Goal: Information Seeking & Learning: Learn about a topic

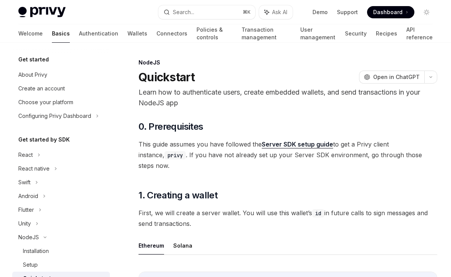
scroll to position [119, 0]
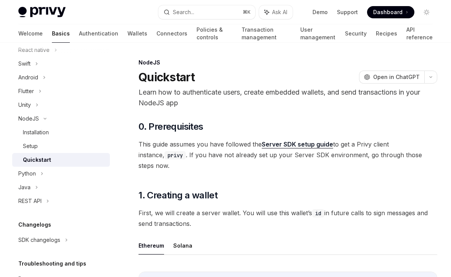
click at [42, 7] on img at bounding box center [41, 12] width 47 height 11
type textarea "*"
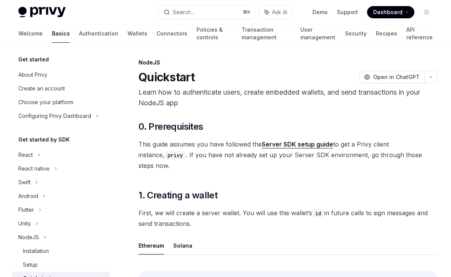
scroll to position [119, 0]
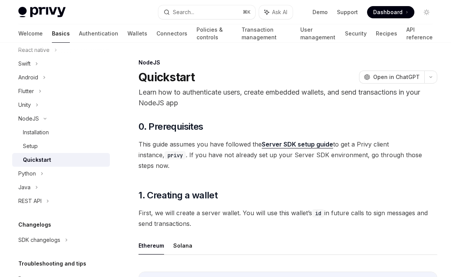
click at [45, 13] on img at bounding box center [41, 12] width 47 height 11
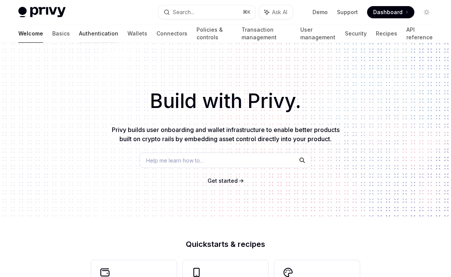
click at [79, 36] on link "Authentication" at bounding box center [98, 33] width 39 height 18
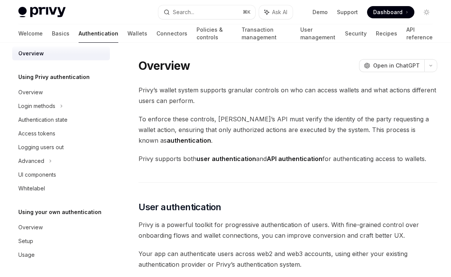
scroll to position [8, 0]
click at [42, 102] on div "Login methods" at bounding box center [36, 106] width 37 height 9
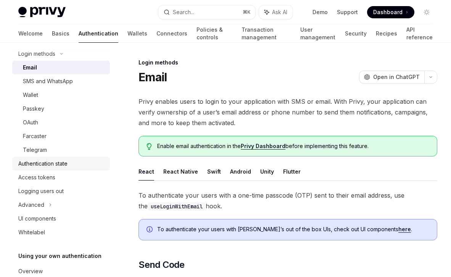
scroll to position [81, 0]
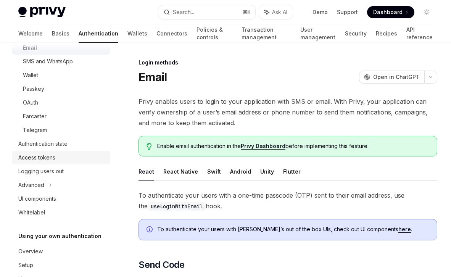
click at [42, 163] on link "Access tokens" at bounding box center [61, 158] width 98 height 14
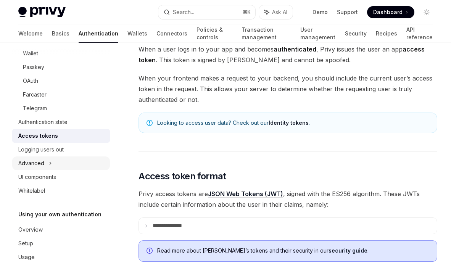
scroll to position [104, 0]
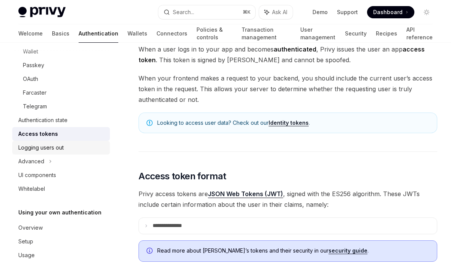
click at [37, 148] on div "Logging users out" at bounding box center [40, 147] width 45 height 9
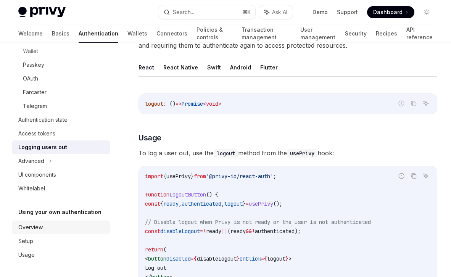
scroll to position [69, 0]
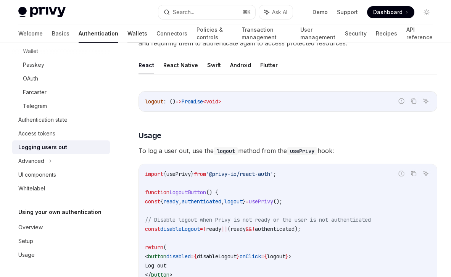
click at [128, 36] on link "Wallets" at bounding box center [138, 33] width 20 height 18
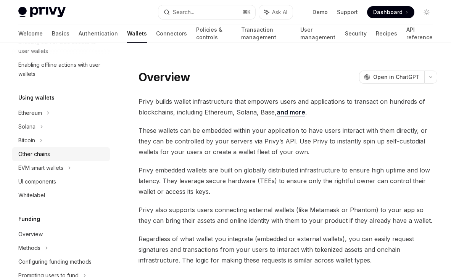
scroll to position [149, 0]
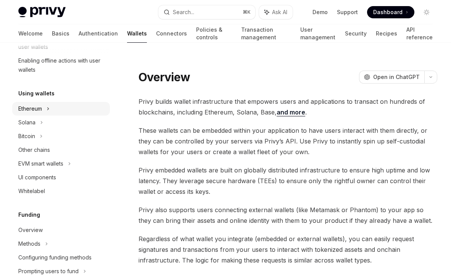
click at [38, 106] on div "Ethereum" at bounding box center [30, 108] width 24 height 9
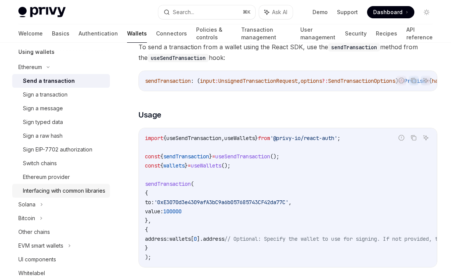
scroll to position [183, 0]
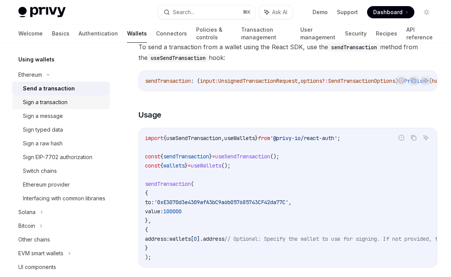
click at [45, 101] on div "Sign a transaction" at bounding box center [45, 102] width 45 height 9
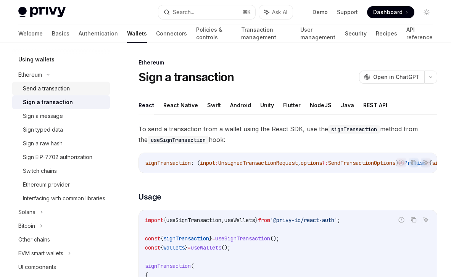
click at [55, 92] on div "Send a transaction" at bounding box center [46, 88] width 47 height 9
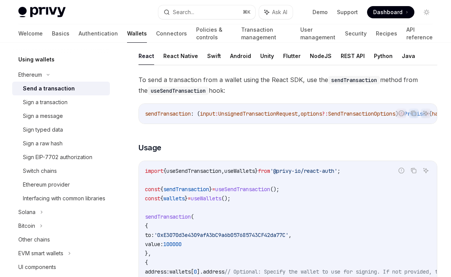
scroll to position [53, 0]
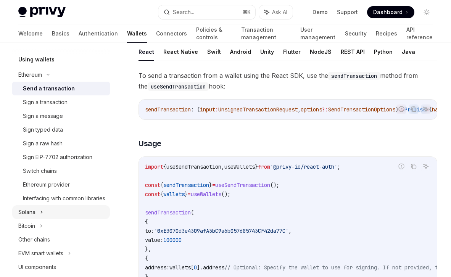
click at [49, 219] on div "Solana" at bounding box center [61, 212] width 98 height 14
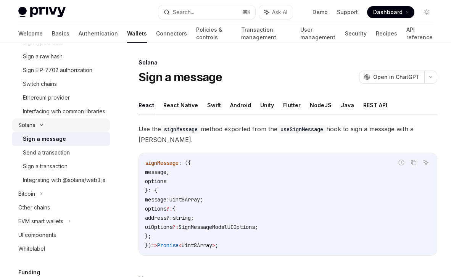
scroll to position [271, 0]
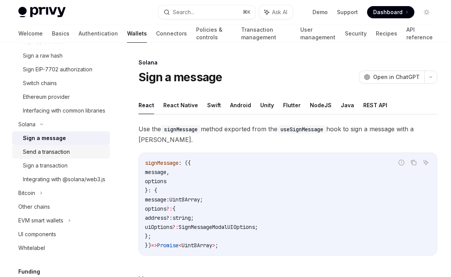
click at [51, 157] on div "Send a transaction" at bounding box center [46, 151] width 47 height 9
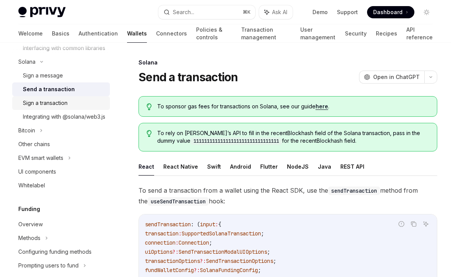
scroll to position [336, 0]
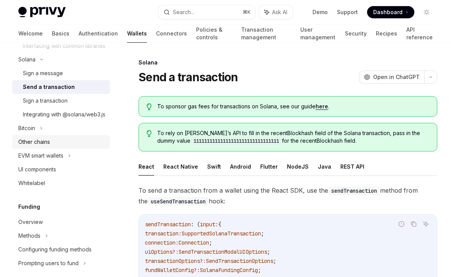
click at [39, 147] on div "Other chains" at bounding box center [34, 141] width 32 height 9
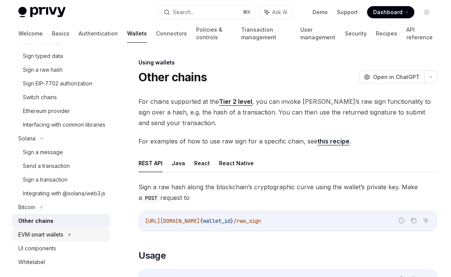
scroll to position [255, 0]
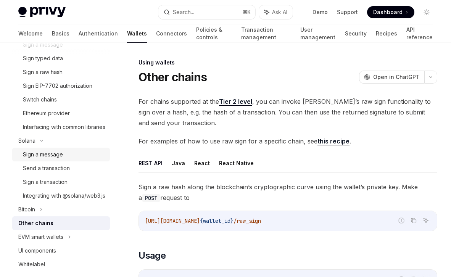
click at [65, 159] on div "Sign a message" at bounding box center [64, 154] width 82 height 9
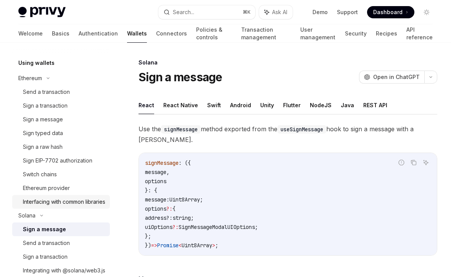
scroll to position [136, 0]
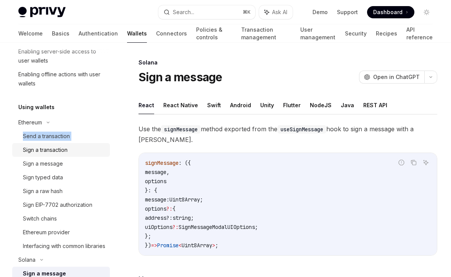
drag, startPoint x: 49, startPoint y: 124, endPoint x: 50, endPoint y: 144, distance: 19.2
click at [50, 144] on li "Ethereum Send a transaction Sign a transaction Sign a message Sign typed data S…" at bounding box center [61, 184] width 98 height 137
click at [54, 139] on div "Send a transaction" at bounding box center [46, 136] width 47 height 9
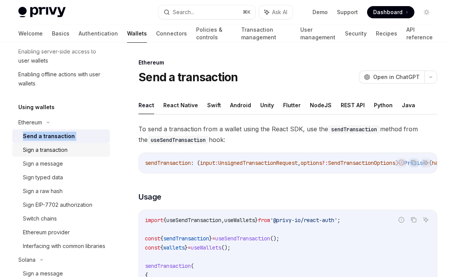
click at [52, 151] on div "Sign a transaction" at bounding box center [45, 149] width 45 height 9
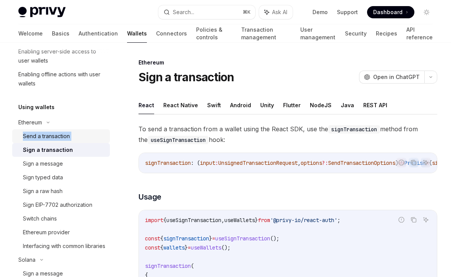
click at [41, 136] on div "Send a transaction" at bounding box center [46, 136] width 47 height 9
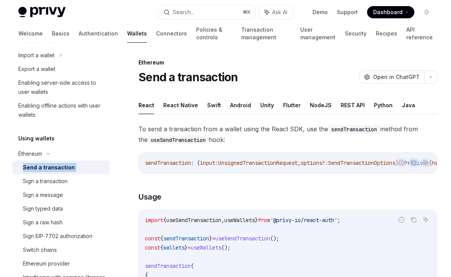
scroll to position [100, 0]
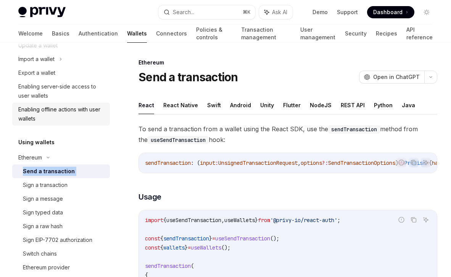
click at [40, 118] on div "Enabling offline actions with user wallets" at bounding box center [61, 114] width 87 height 18
type textarea "*"
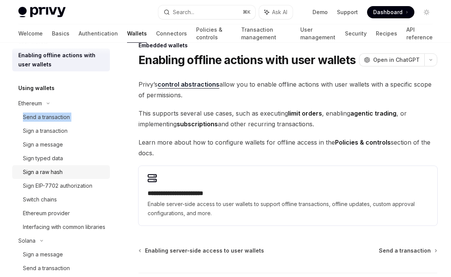
scroll to position [186, 0]
